Goal: Information Seeking & Learning: Learn about a topic

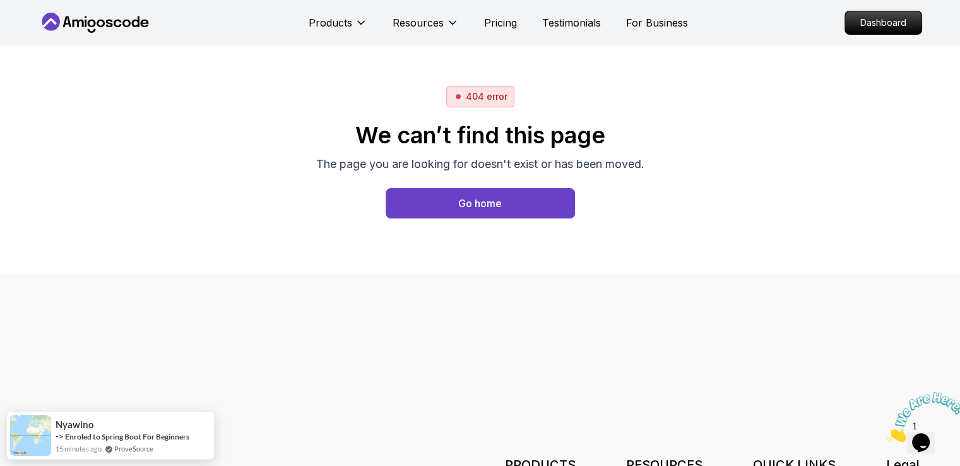
click at [510, 205] on button "Go home" at bounding box center [480, 203] width 189 height 30
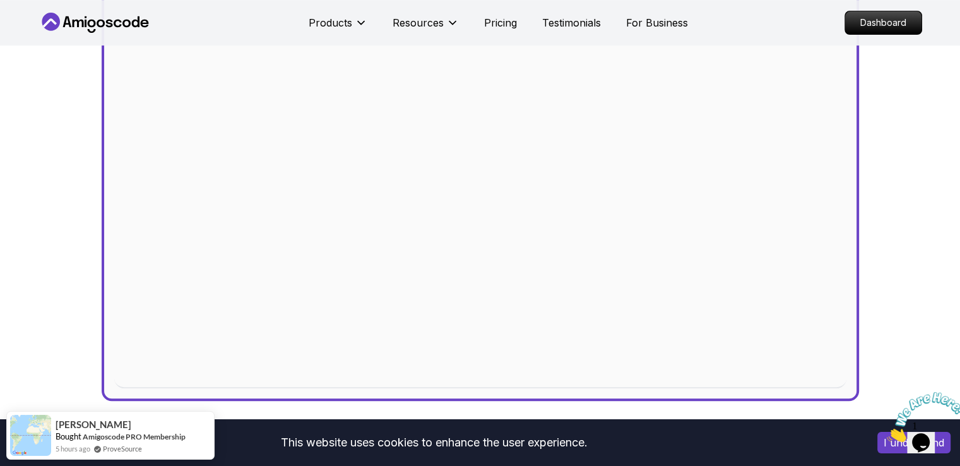
scroll to position [316, 0]
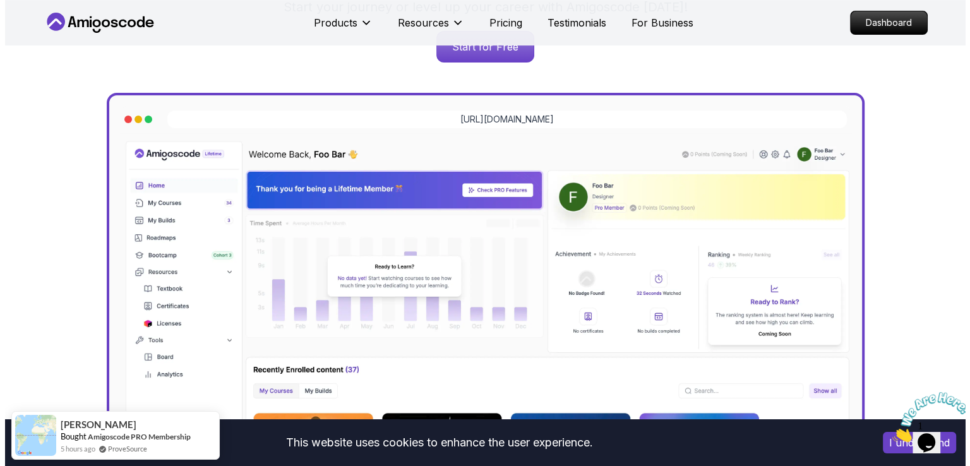
scroll to position [0, 0]
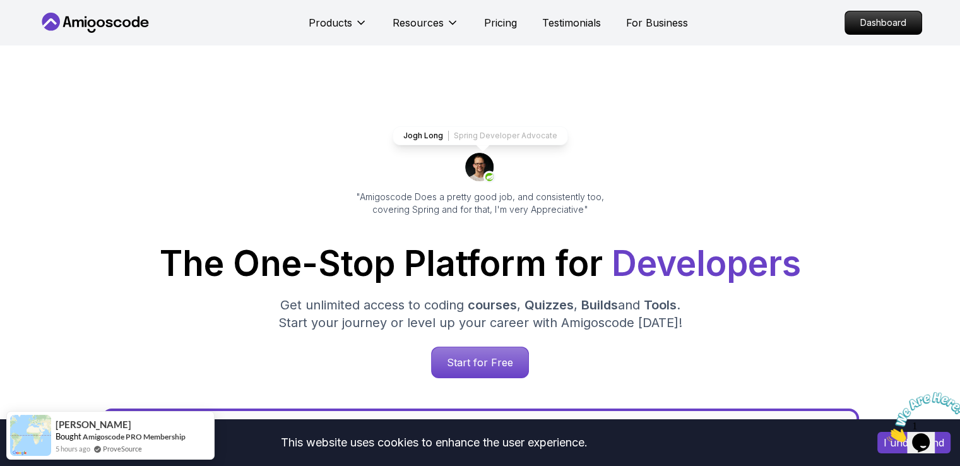
click at [79, 23] on icon at bounding box center [96, 23] width 114 height 20
click at [884, 21] on p "Dashboard" at bounding box center [883, 22] width 73 height 21
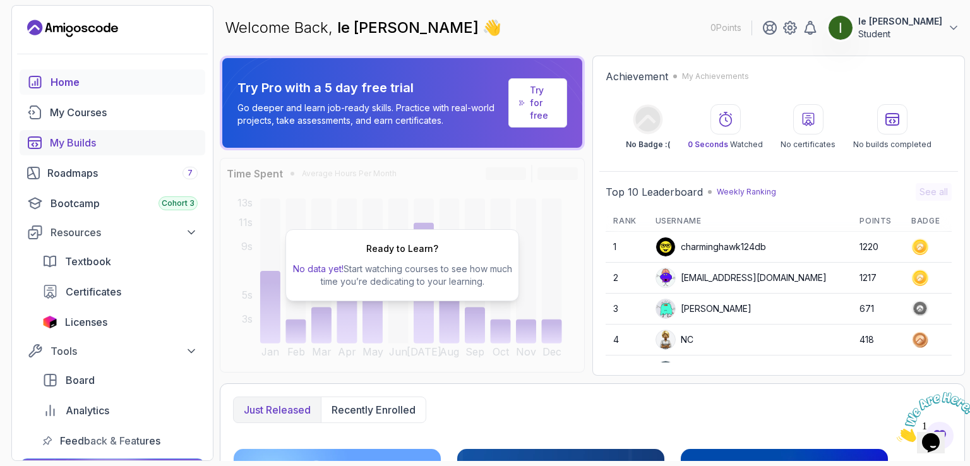
click at [106, 140] on div "My Builds" at bounding box center [124, 142] width 148 height 15
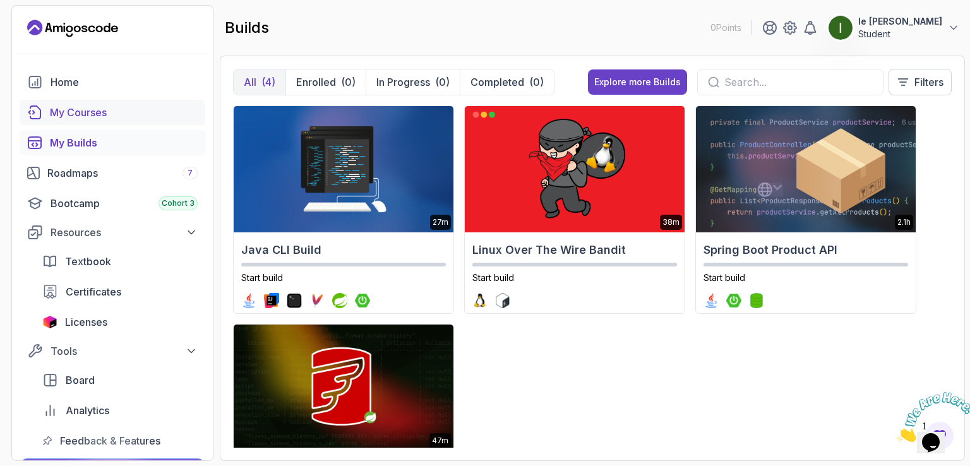
click at [105, 121] on link "My Courses" at bounding box center [113, 112] width 186 height 25
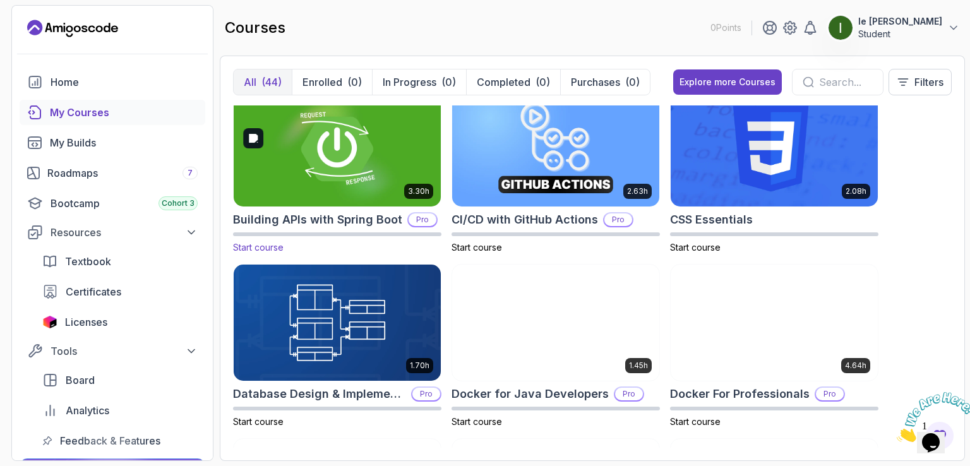
scroll to position [63, 0]
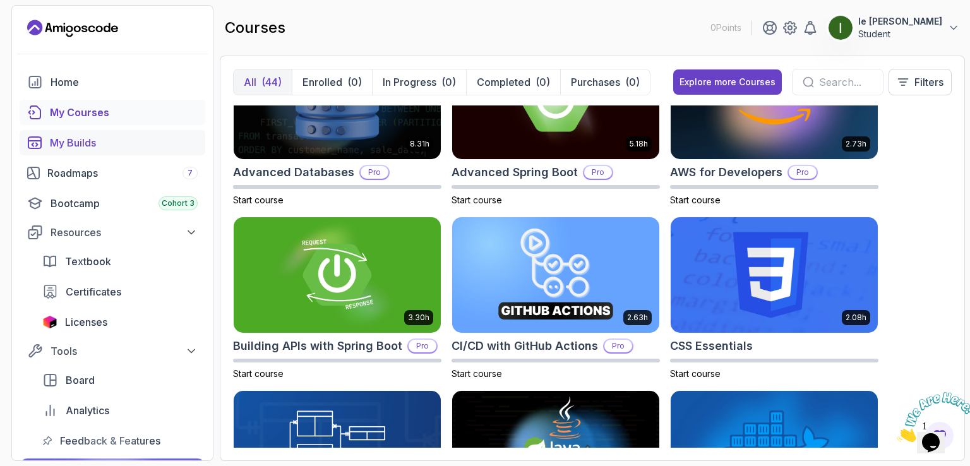
click at [134, 133] on link "My Builds" at bounding box center [113, 142] width 186 height 25
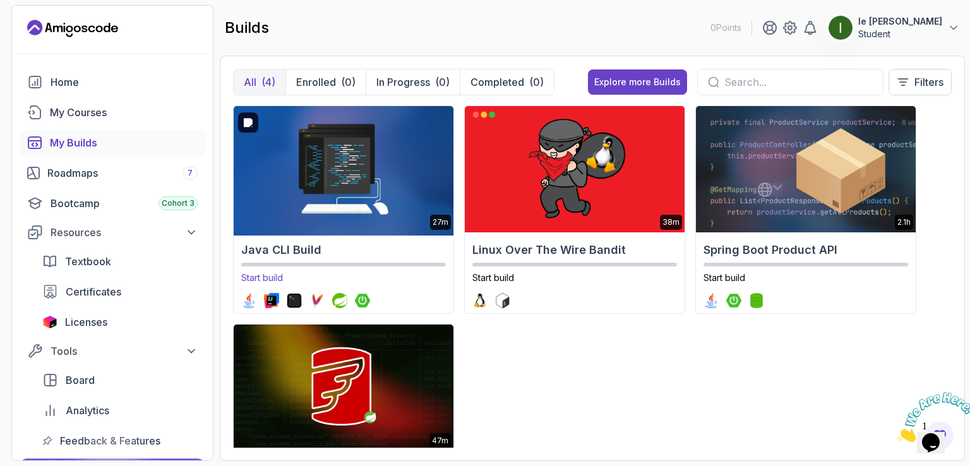
click at [362, 180] on img at bounding box center [343, 169] width 230 height 133
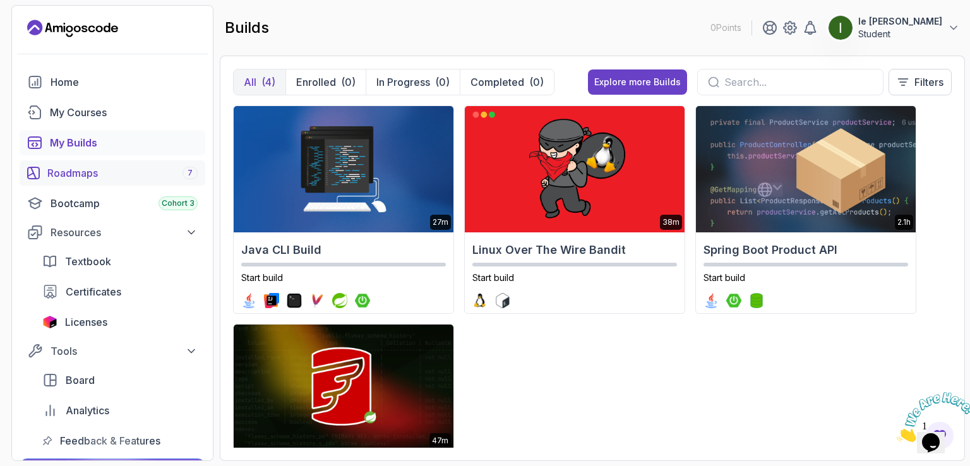
click at [97, 175] on div "Roadmaps 7" at bounding box center [122, 172] width 150 height 15
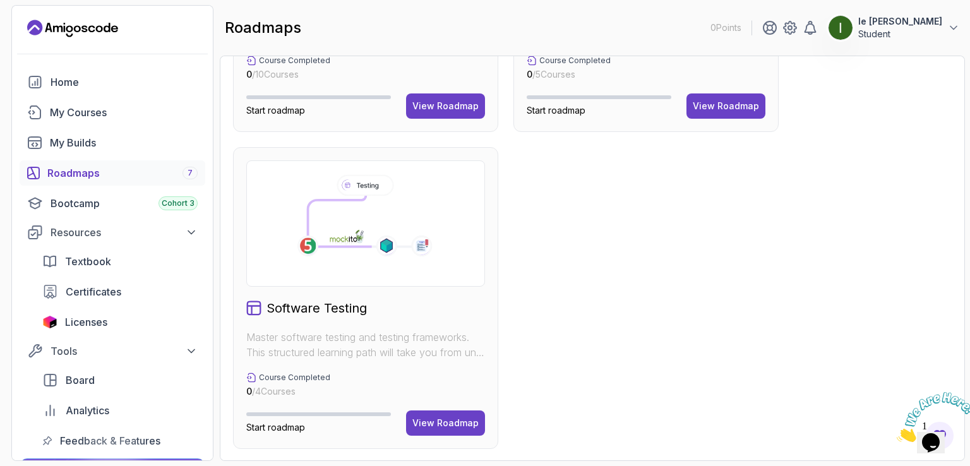
scroll to position [367, 0]
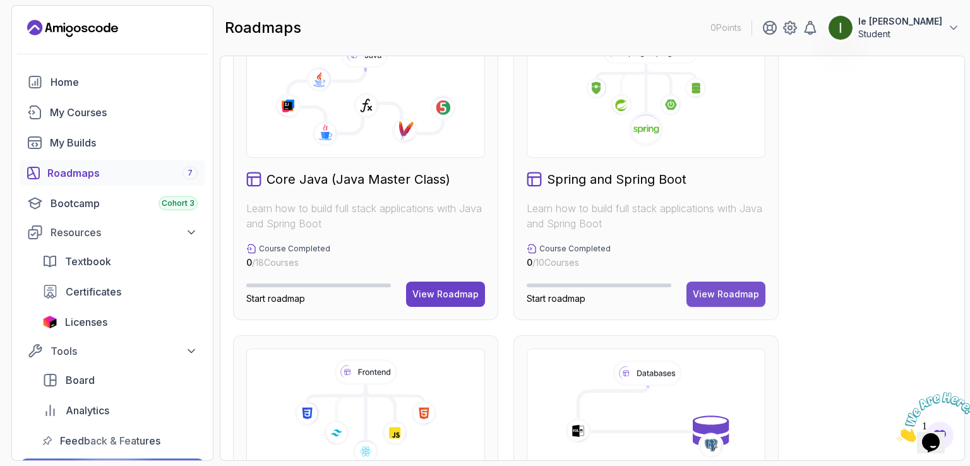
click at [755, 292] on div "View Roadmap" at bounding box center [725, 294] width 66 height 13
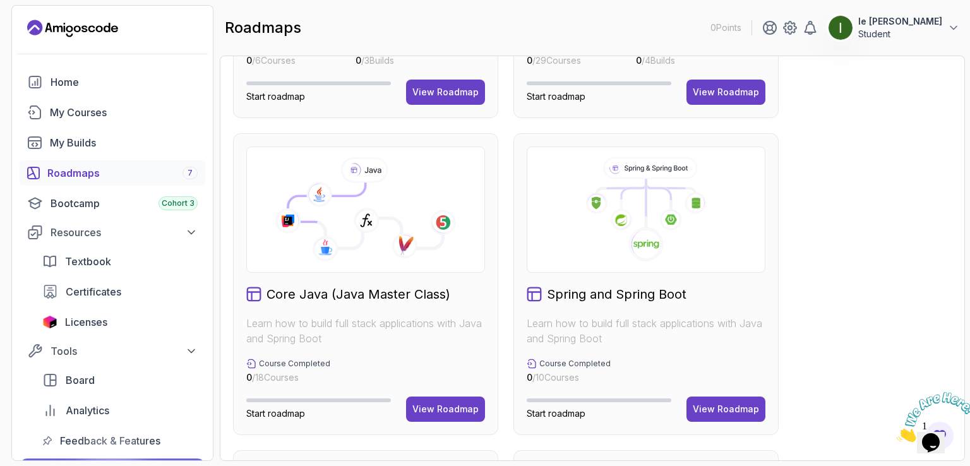
scroll to position [63, 0]
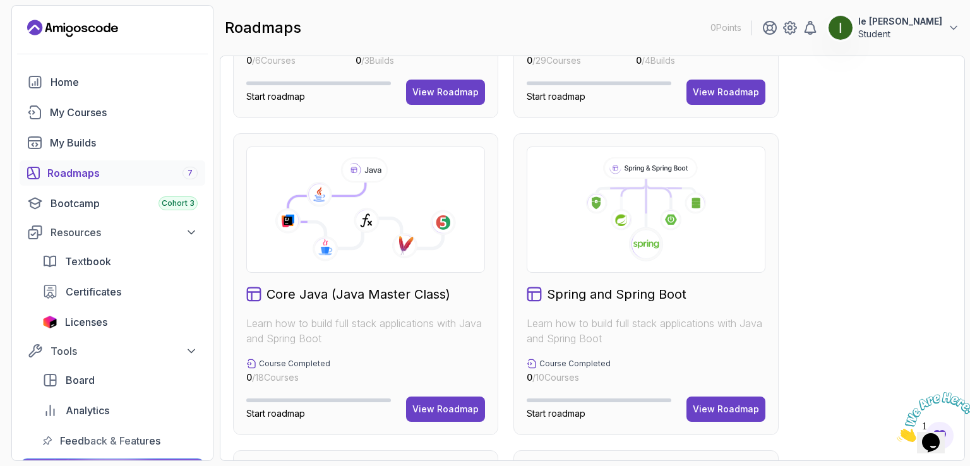
scroll to position [316, 0]
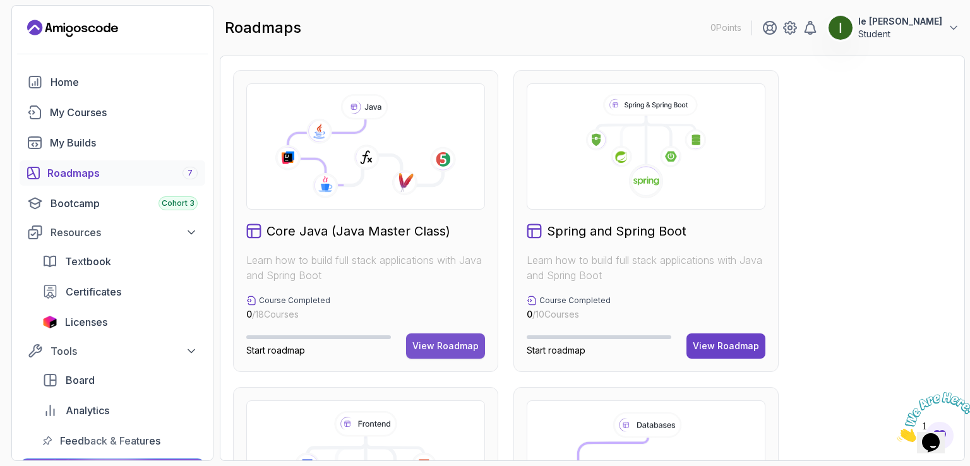
click at [451, 349] on div "View Roadmap" at bounding box center [445, 346] width 66 height 13
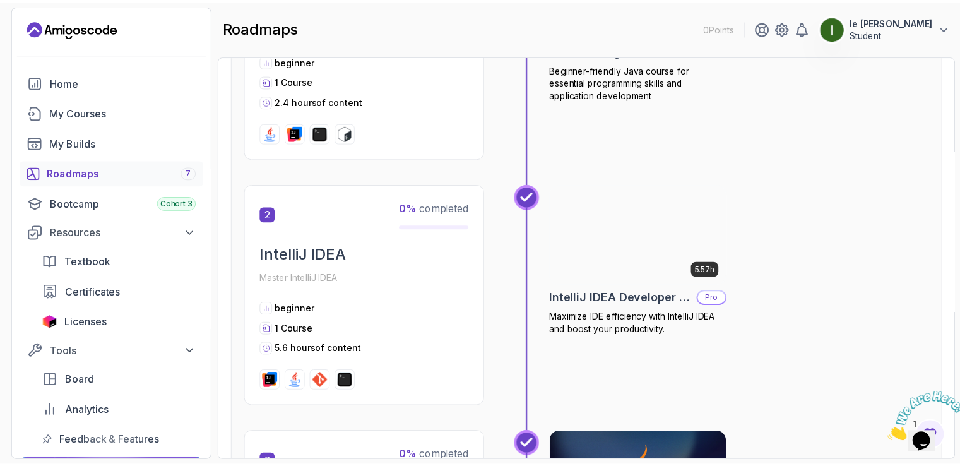
scroll to position [202, 0]
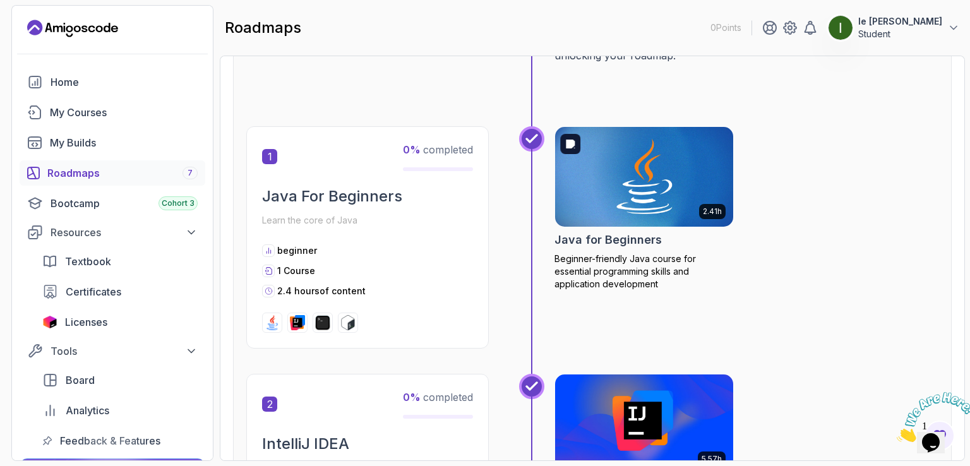
click at [673, 187] on img at bounding box center [643, 176] width 187 height 105
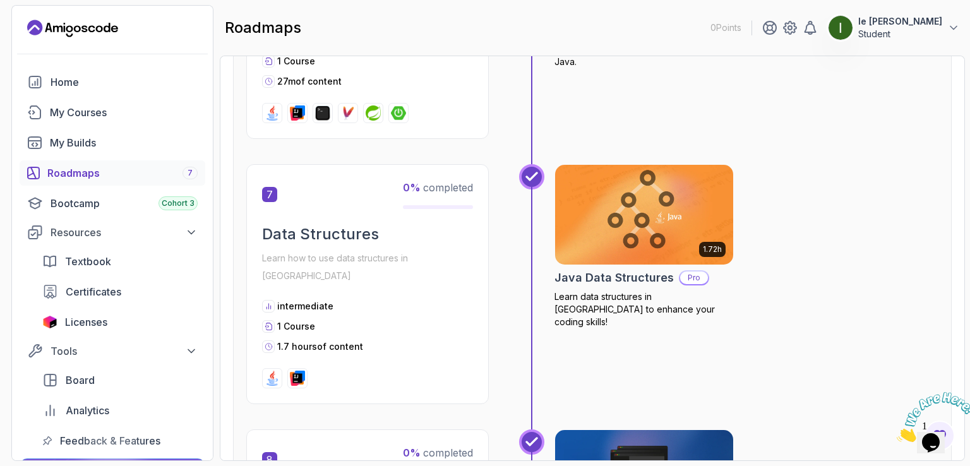
scroll to position [1452, 0]
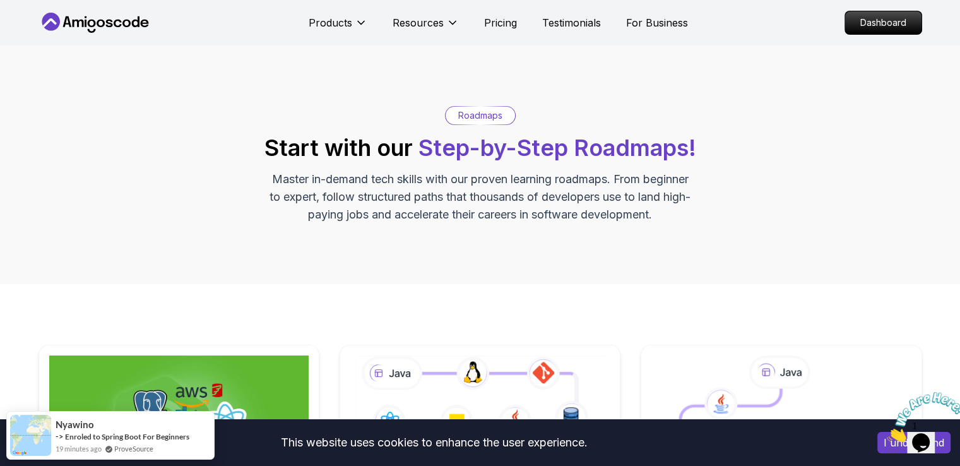
scroll to position [189, 0]
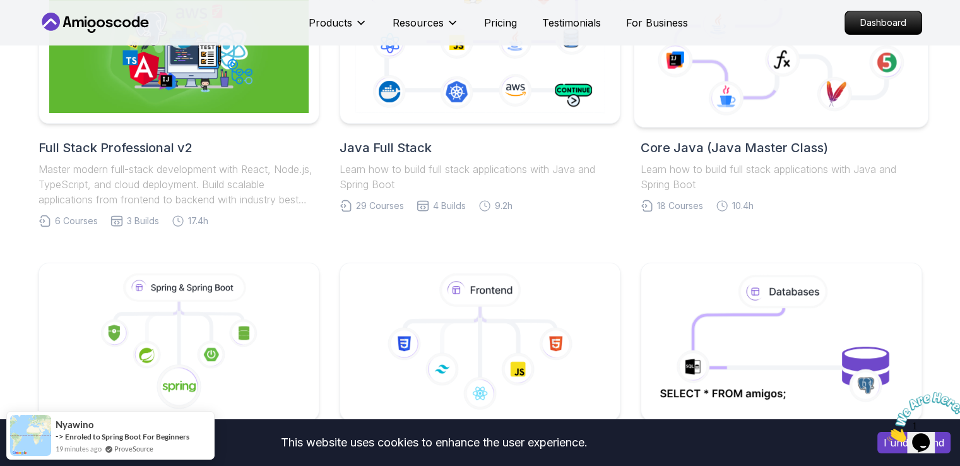
scroll to position [252, 0]
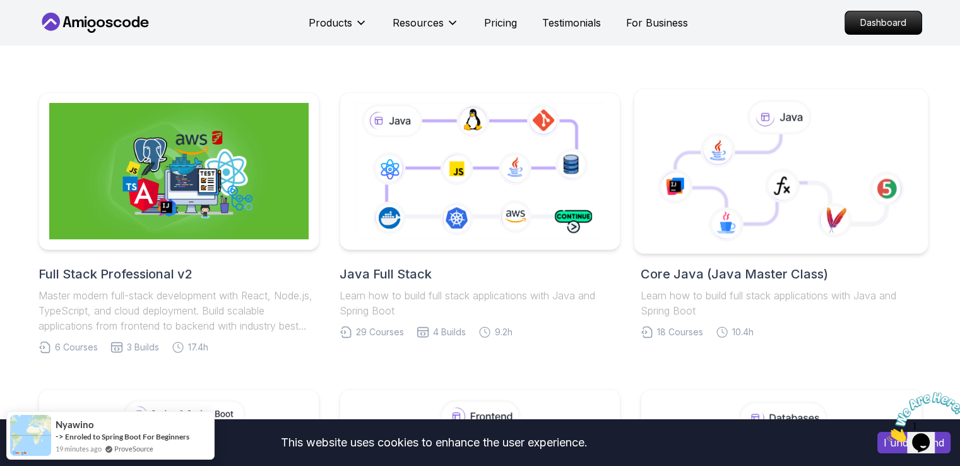
click at [770, 178] on icon at bounding box center [782, 186] width 35 height 35
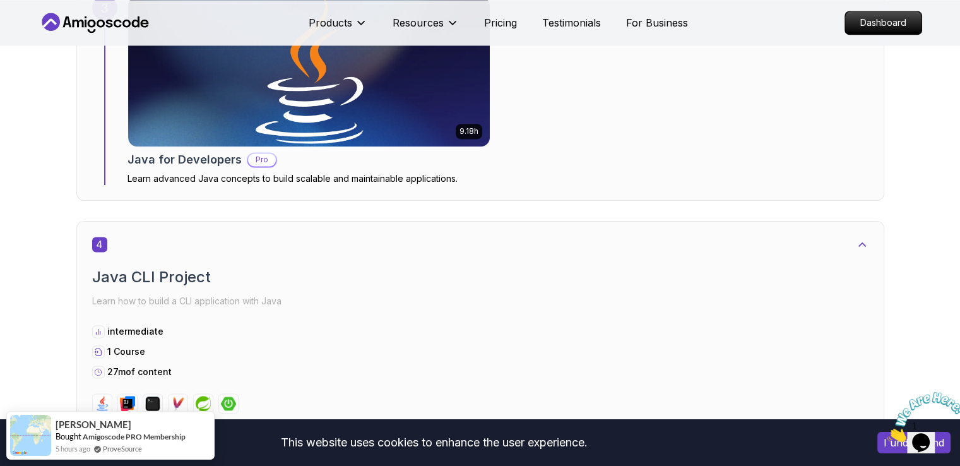
scroll to position [1578, 0]
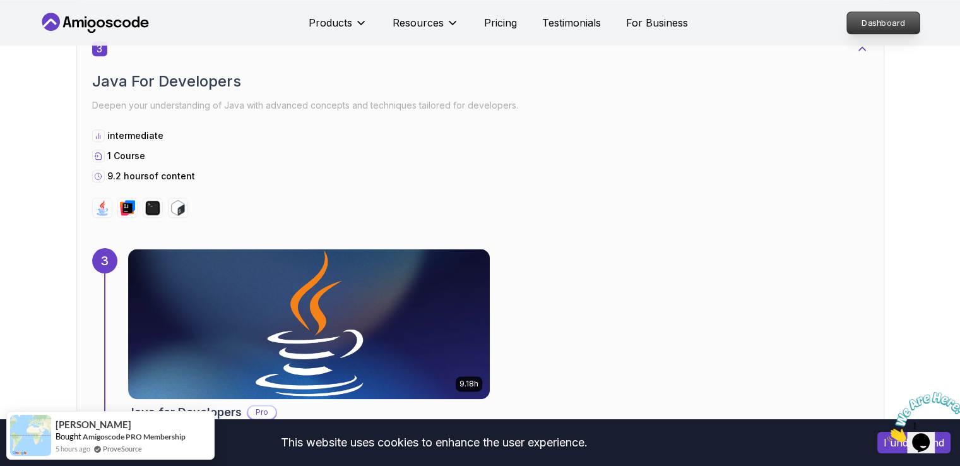
click at [886, 26] on p "Dashboard" at bounding box center [883, 22] width 73 height 21
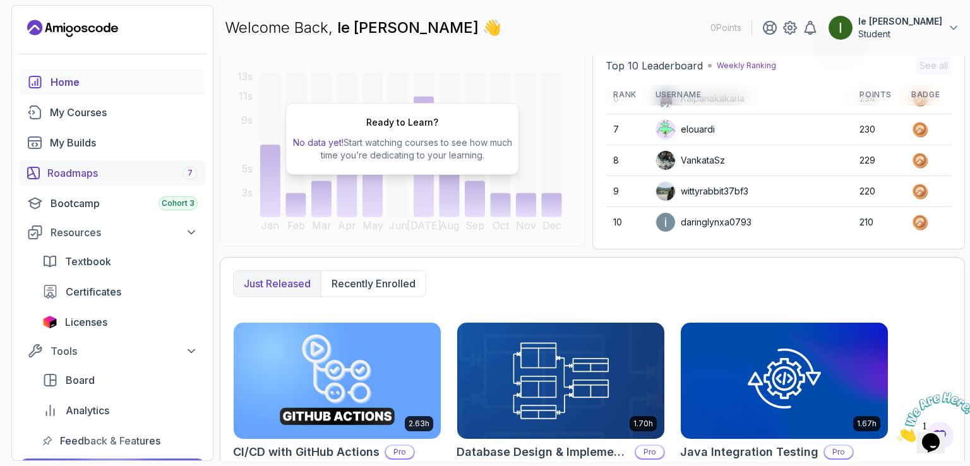
click at [141, 181] on link "Roadmaps 7" at bounding box center [113, 172] width 186 height 25
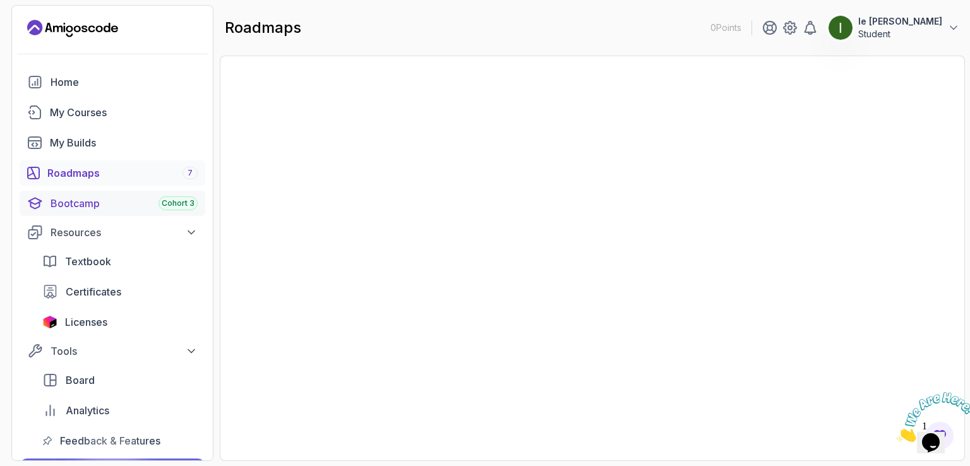
click at [134, 213] on link "Bootcamp Cohort 3" at bounding box center [113, 203] width 186 height 25
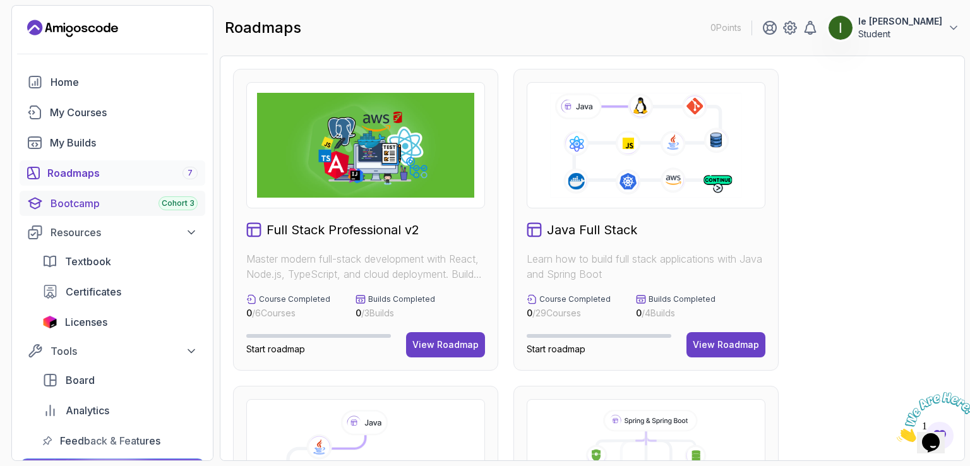
click at [138, 196] on div "Bootcamp Cohort 3" at bounding box center [123, 203] width 147 height 15
